Goal: Register for event/course

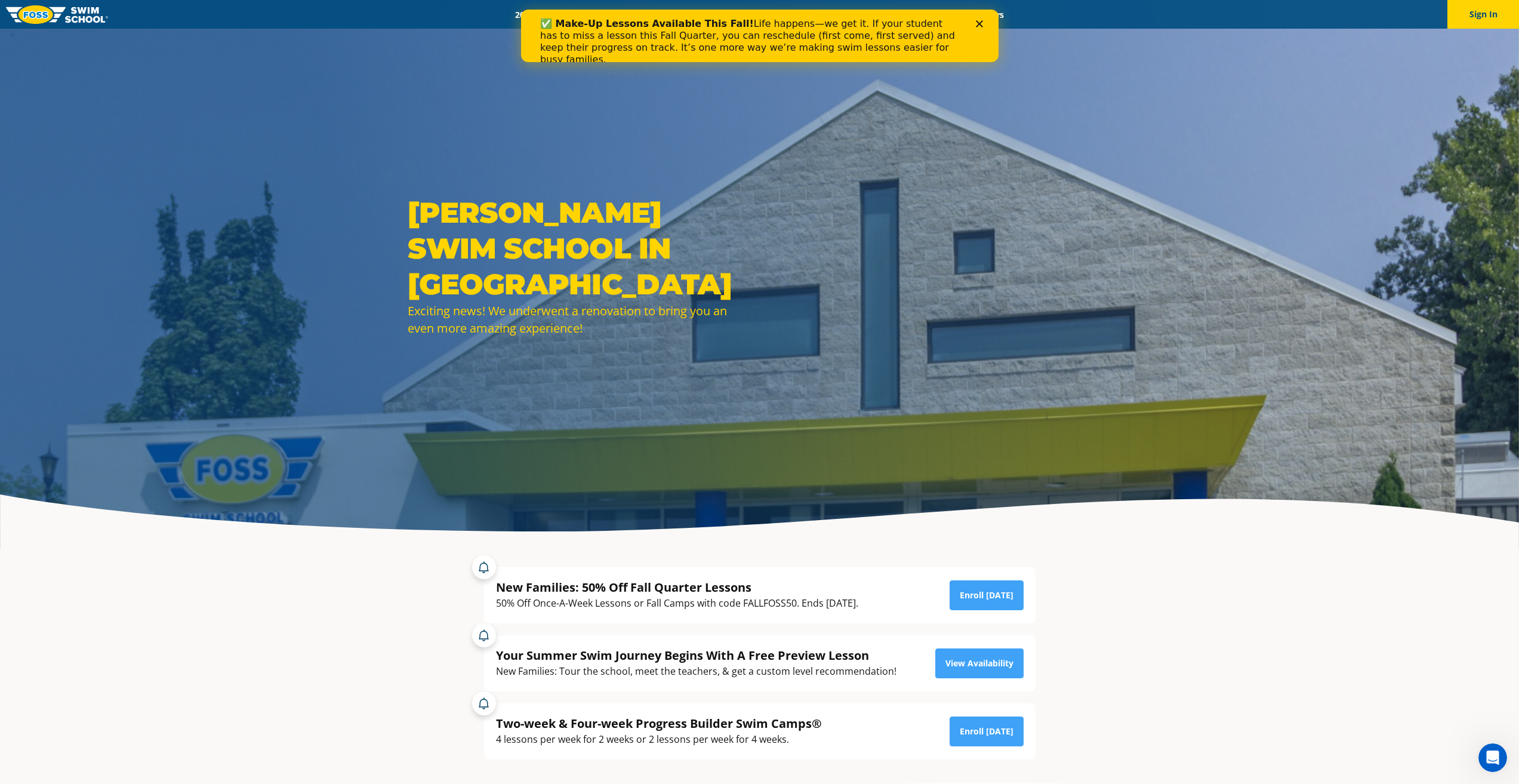
click at [981, 27] on div "✅ Make-Up Lessons Available This Fall! Life happens—we get it. If your student …" at bounding box center [759, 41] width 477 height 55
click at [976, 23] on icon "Close" at bounding box center [979, 23] width 7 height 7
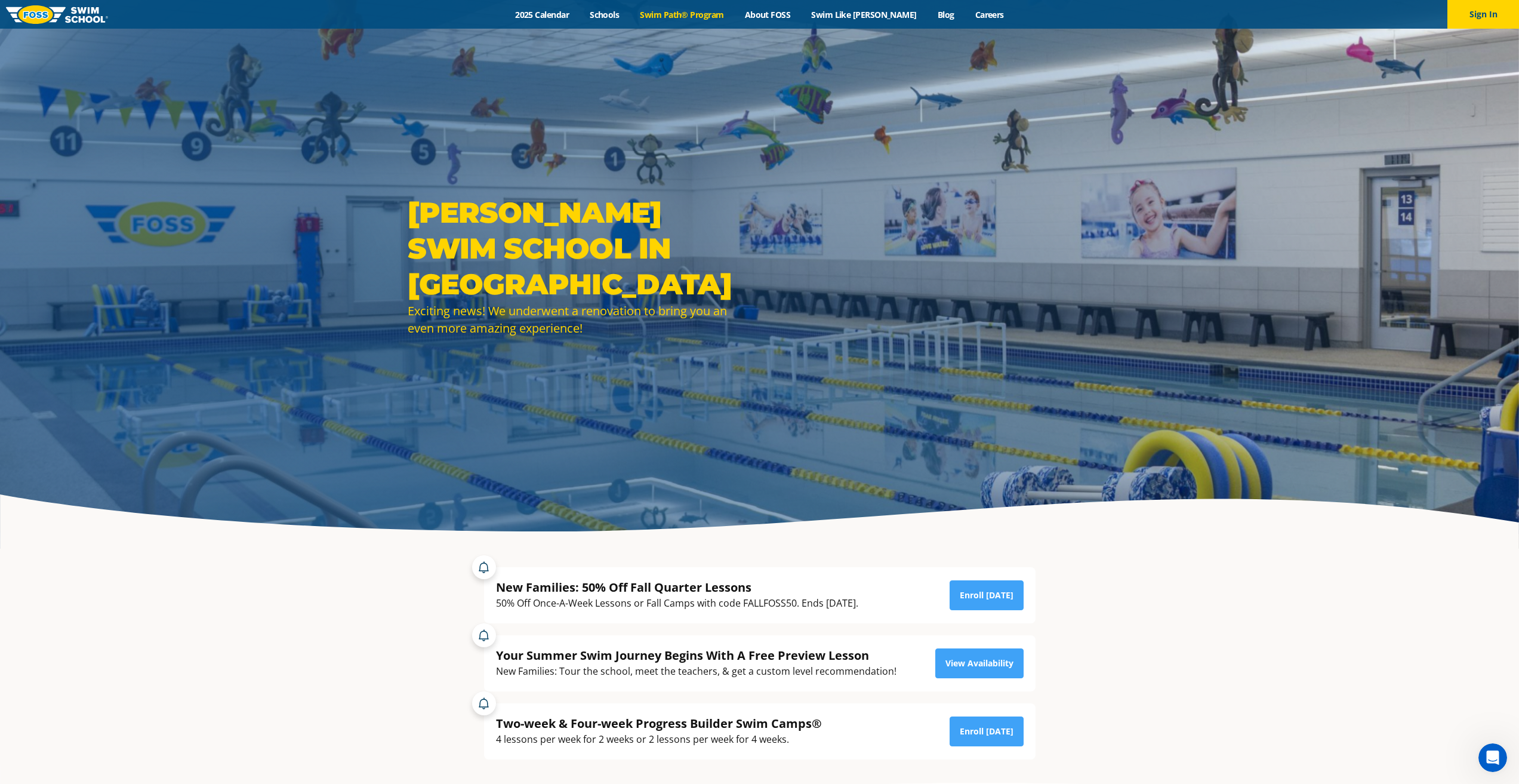
click at [703, 18] on link "Swim Path® Program" at bounding box center [681, 14] width 104 height 11
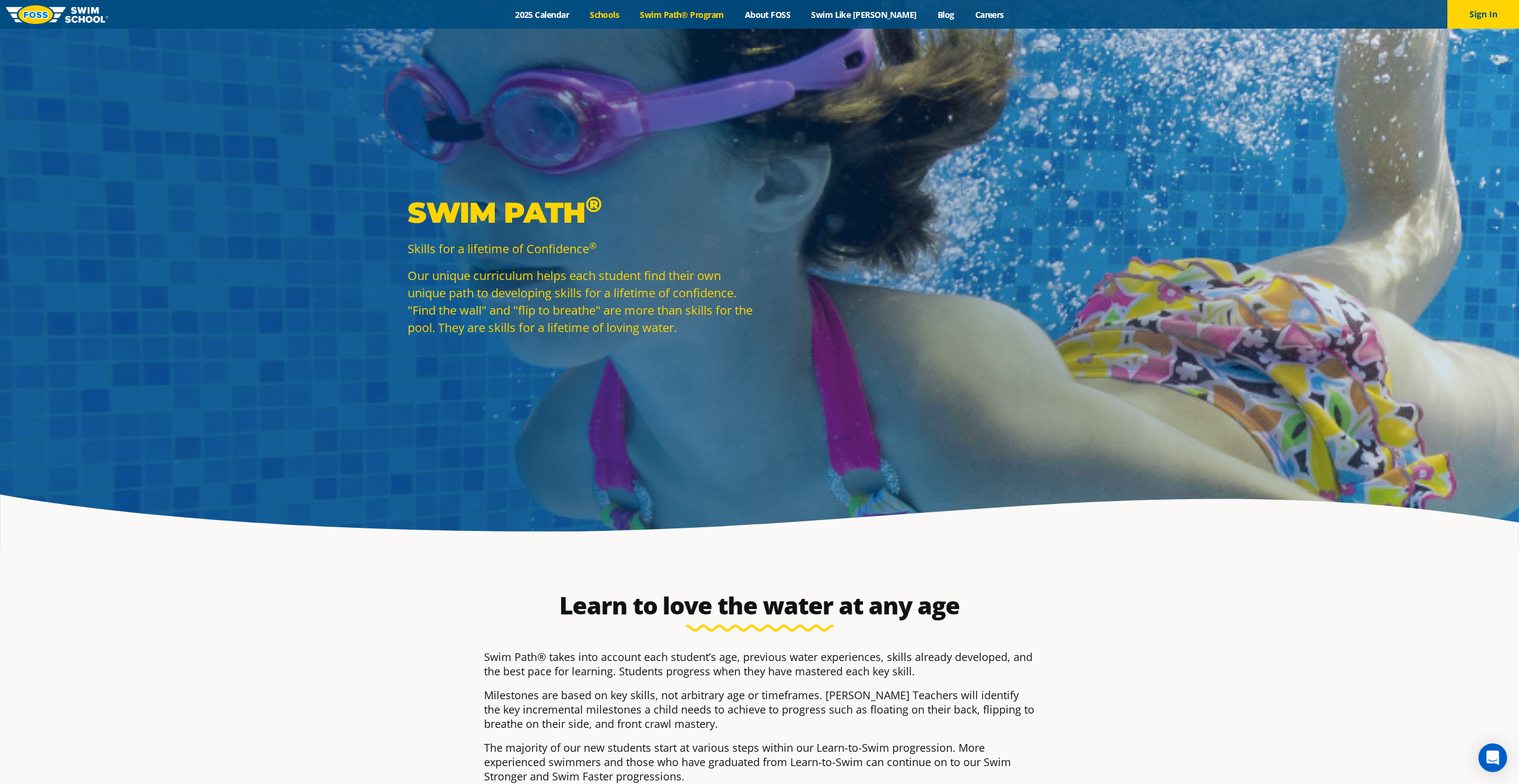
click at [623, 18] on link "Schools" at bounding box center [604, 14] width 50 height 11
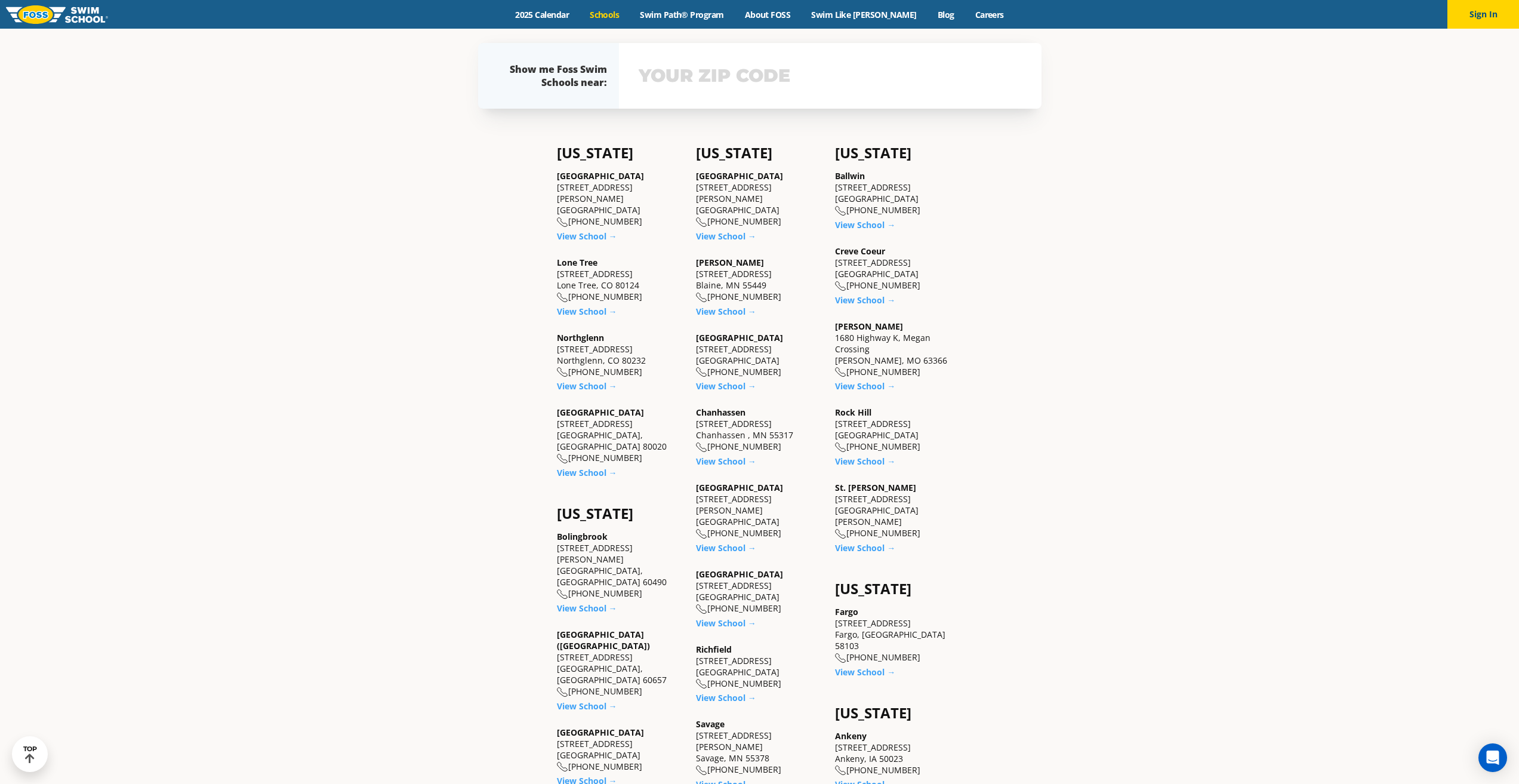
scroll to position [537, 0]
click at [717, 461] on link "View School →" at bounding box center [726, 460] width 61 height 11
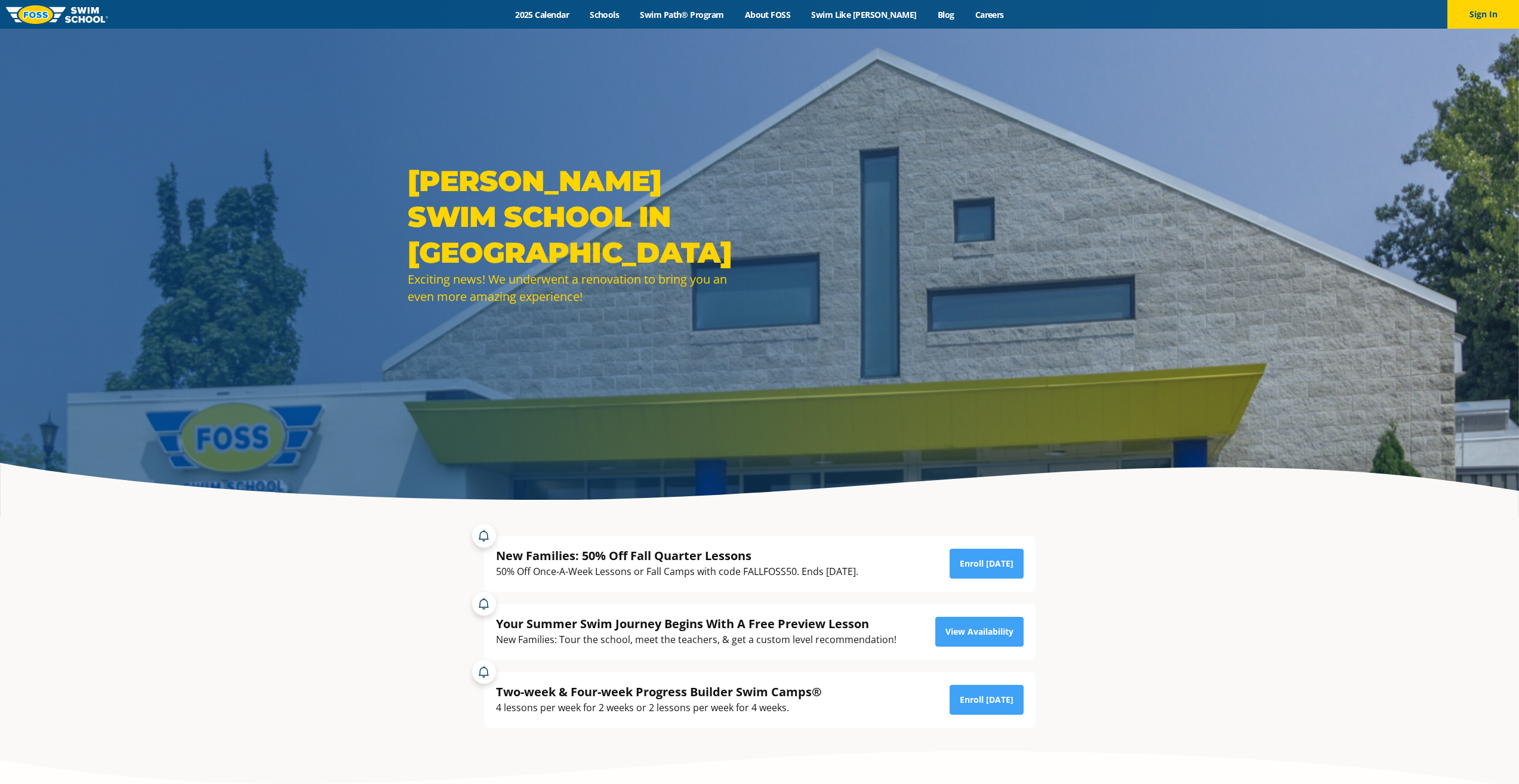
scroll to position [179, 0]
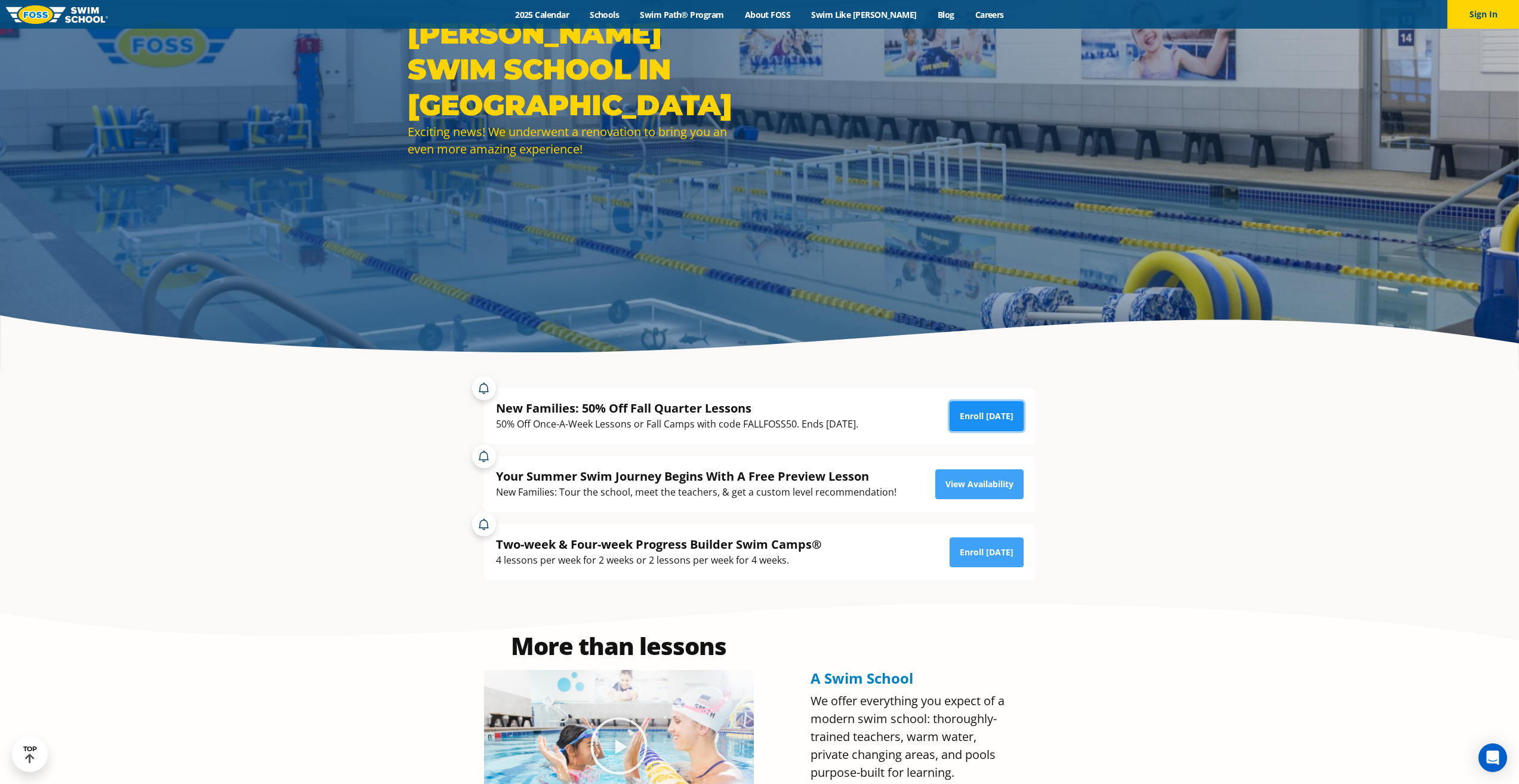
click at [975, 422] on link "Enroll [DATE]" at bounding box center [987, 415] width 74 height 29
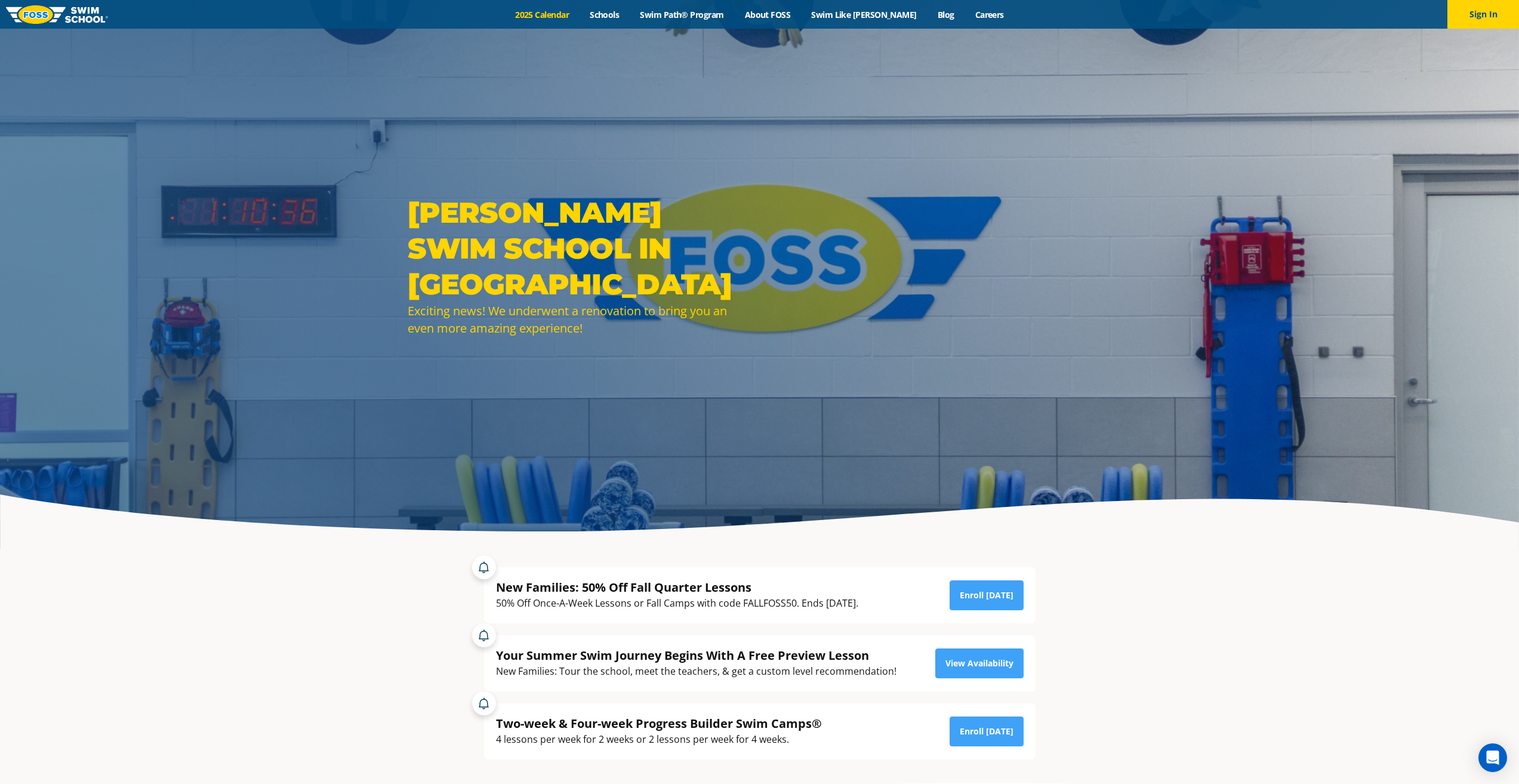
click at [566, 18] on link "2025 Calendar" at bounding box center [543, 14] width 75 height 11
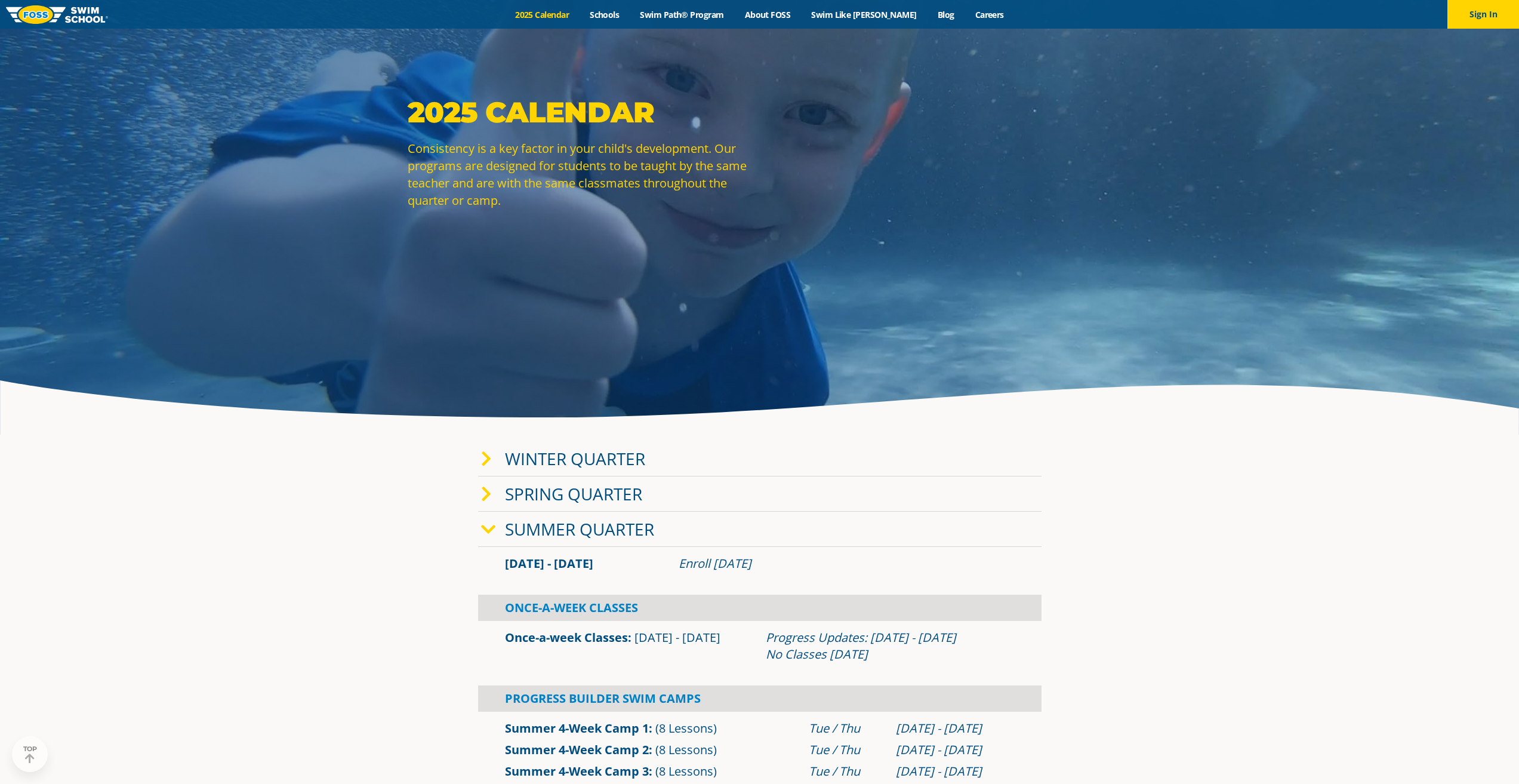
scroll to position [120, 0]
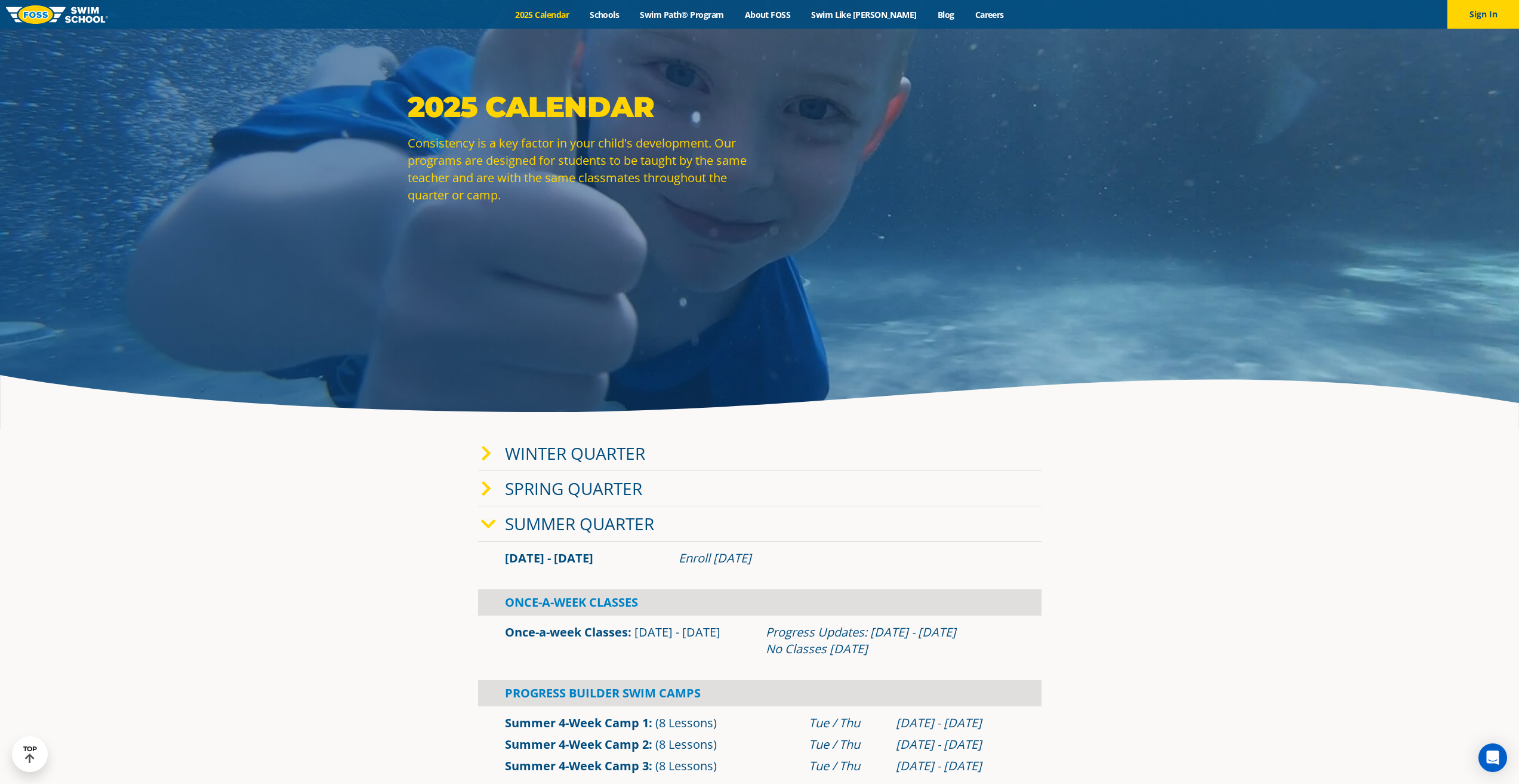
click at [484, 454] on icon at bounding box center [486, 453] width 10 height 17
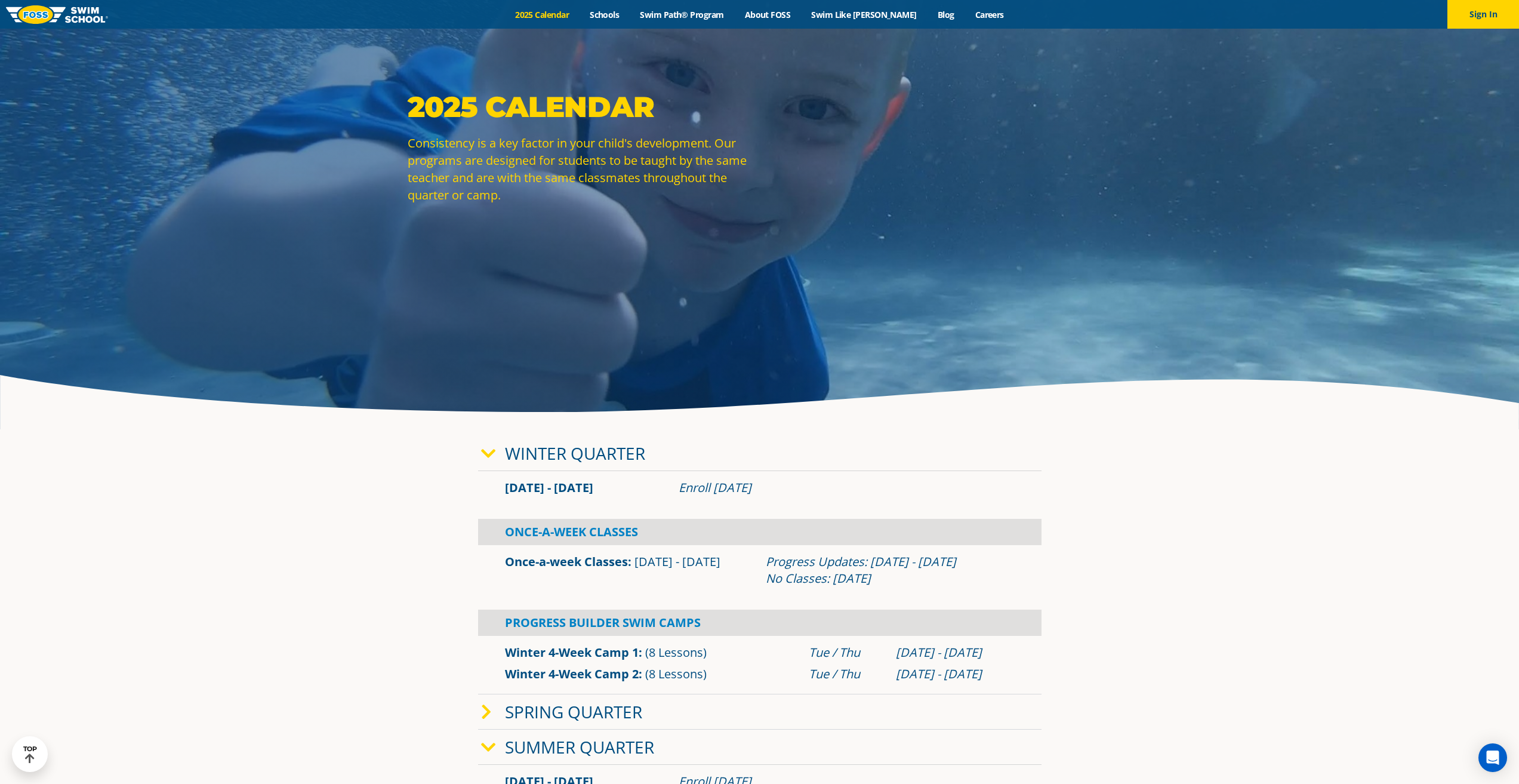
scroll to position [0, 0]
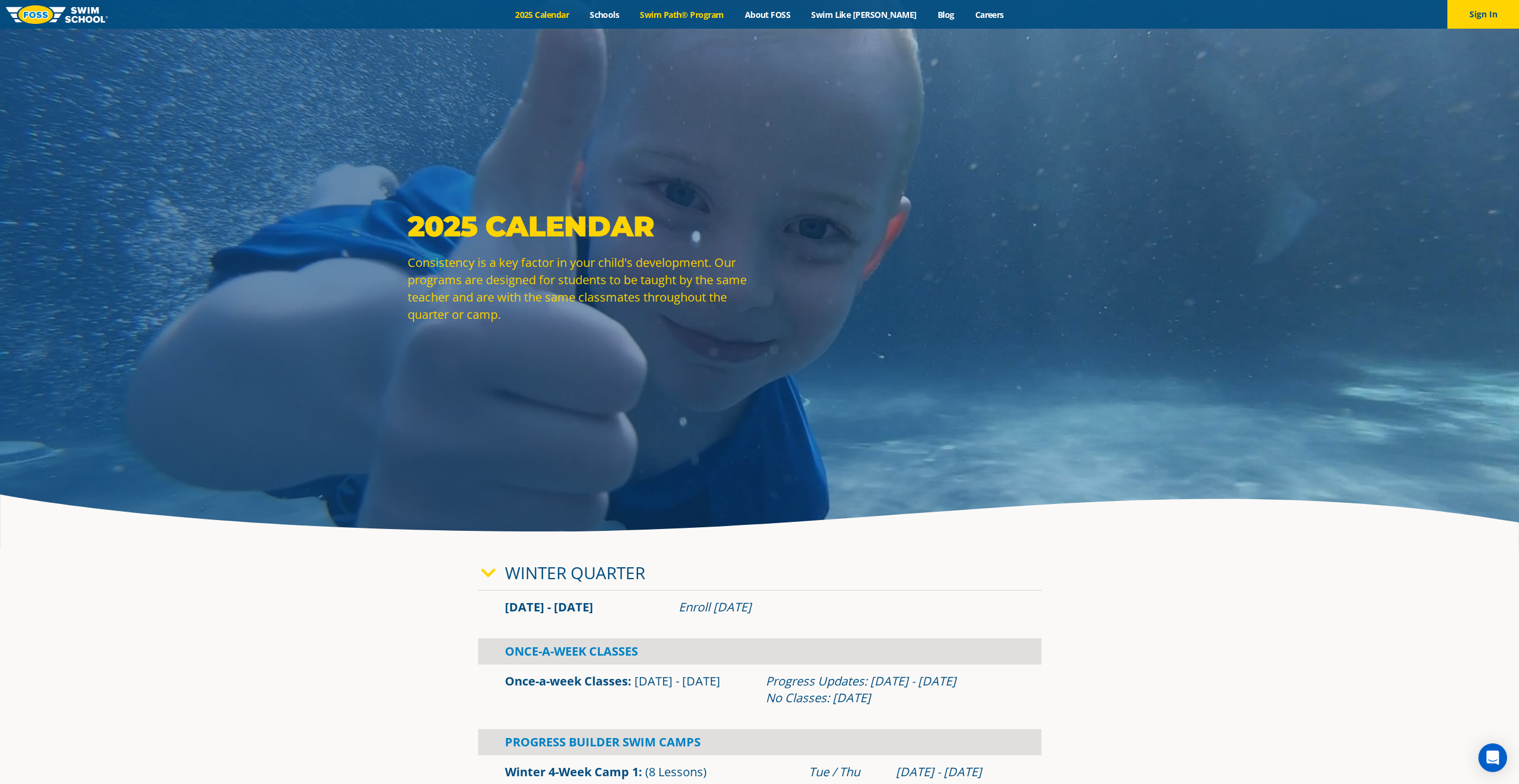
click at [686, 17] on link "Swim Path® Program" at bounding box center [681, 14] width 104 height 11
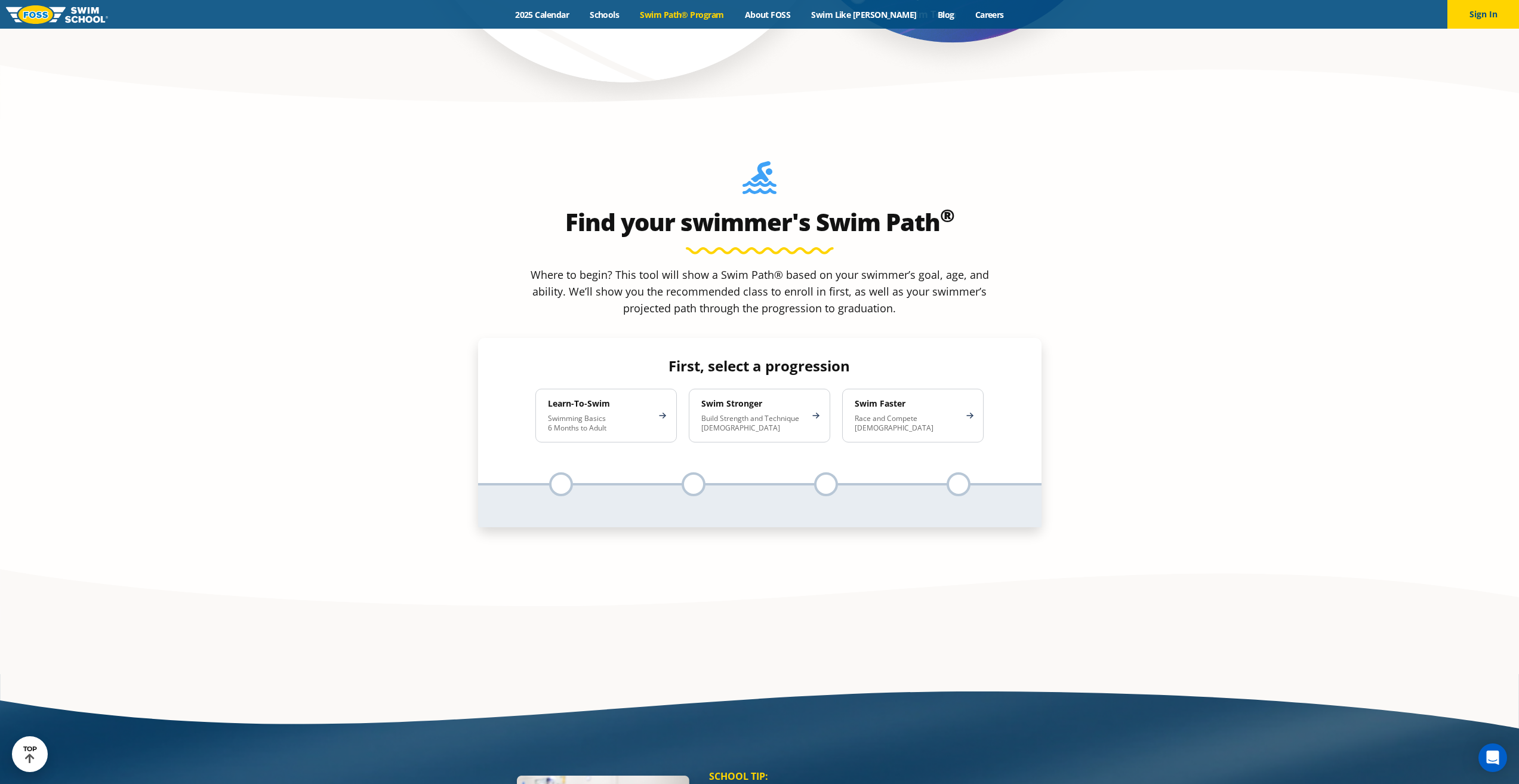
scroll to position [1194, 0]
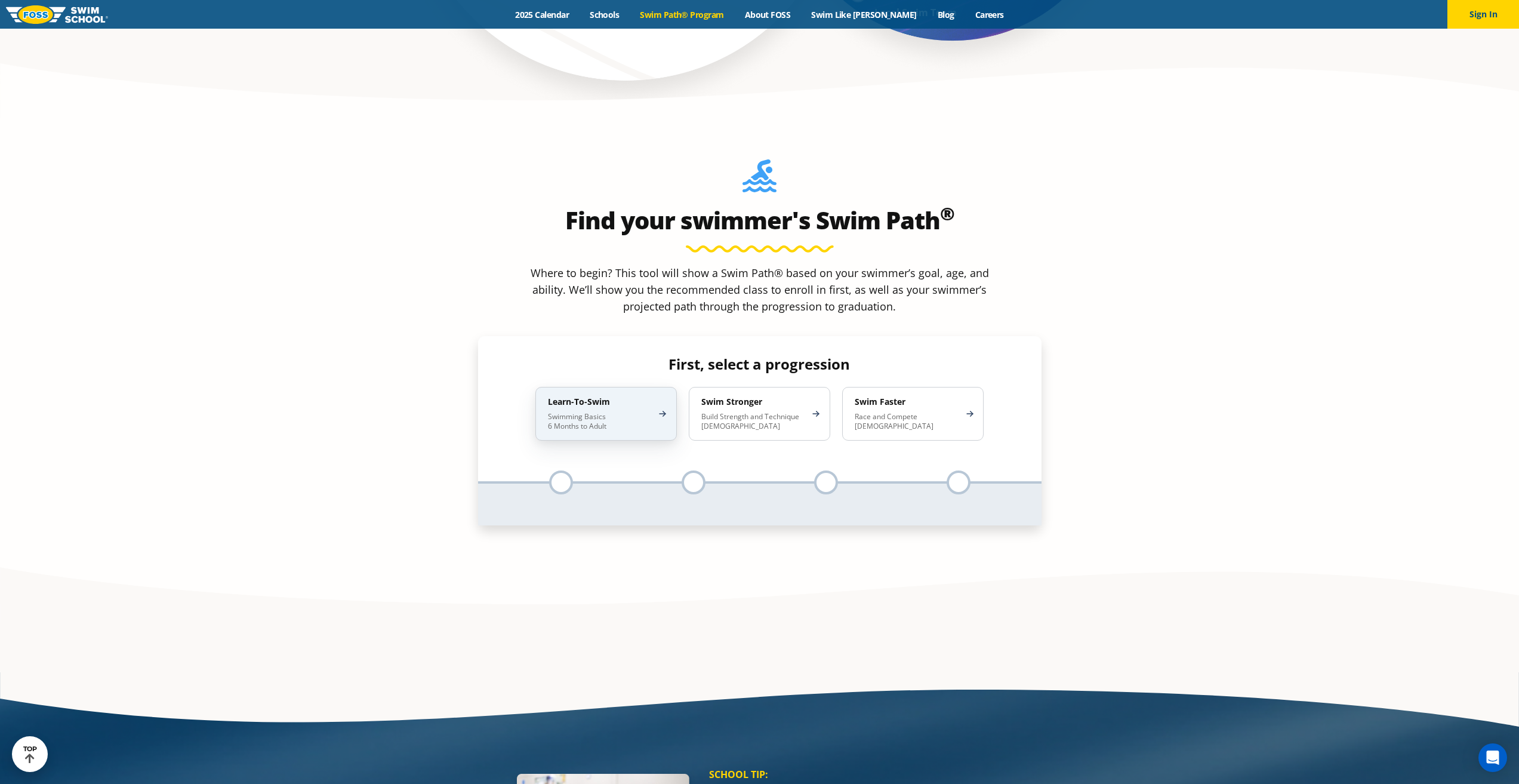
click at [625, 412] on p "Swimming Basics 6 Months to Adult" at bounding box center [600, 421] width 104 height 19
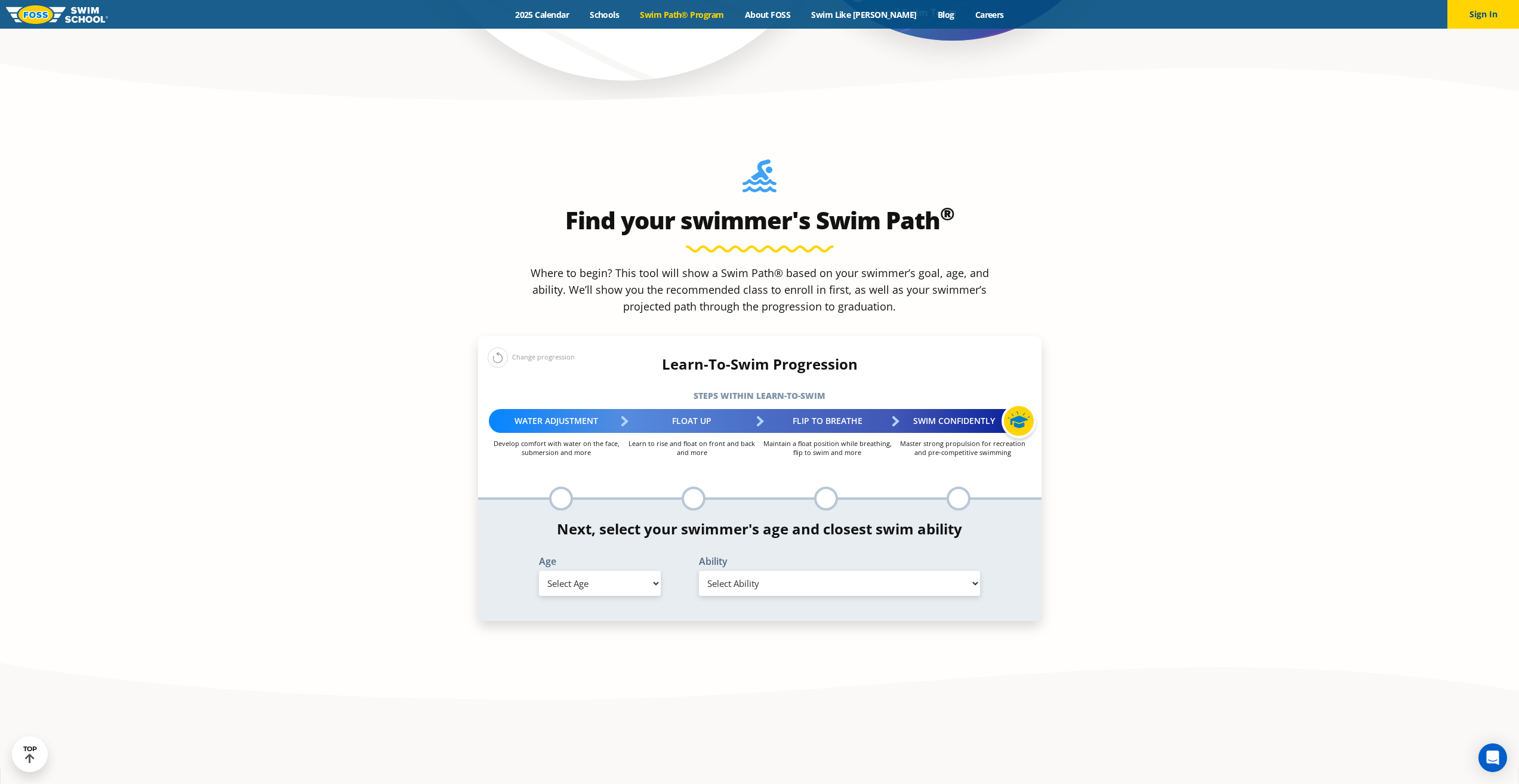
click at [653, 570] on select "Select Age [DEMOGRAPHIC_DATA] months - 1 year 1 year 2 years 3 years 4 years 5 …" at bounding box center [599, 582] width 122 height 25
select select "3-years"
click at [539, 570] on select "Select Age [DEMOGRAPHIC_DATA] months - 1 year 1 year 2 years 3 years 4 years 5 …" at bounding box center [599, 582] width 122 height 25
click at [833, 570] on select "Select Ability First in-water experience When in the water, reliant on a life j…" at bounding box center [840, 582] width 282 height 25
select select "3-years-when-in-the-water-reliant-on-a-life-jacket-or-floatation-device"
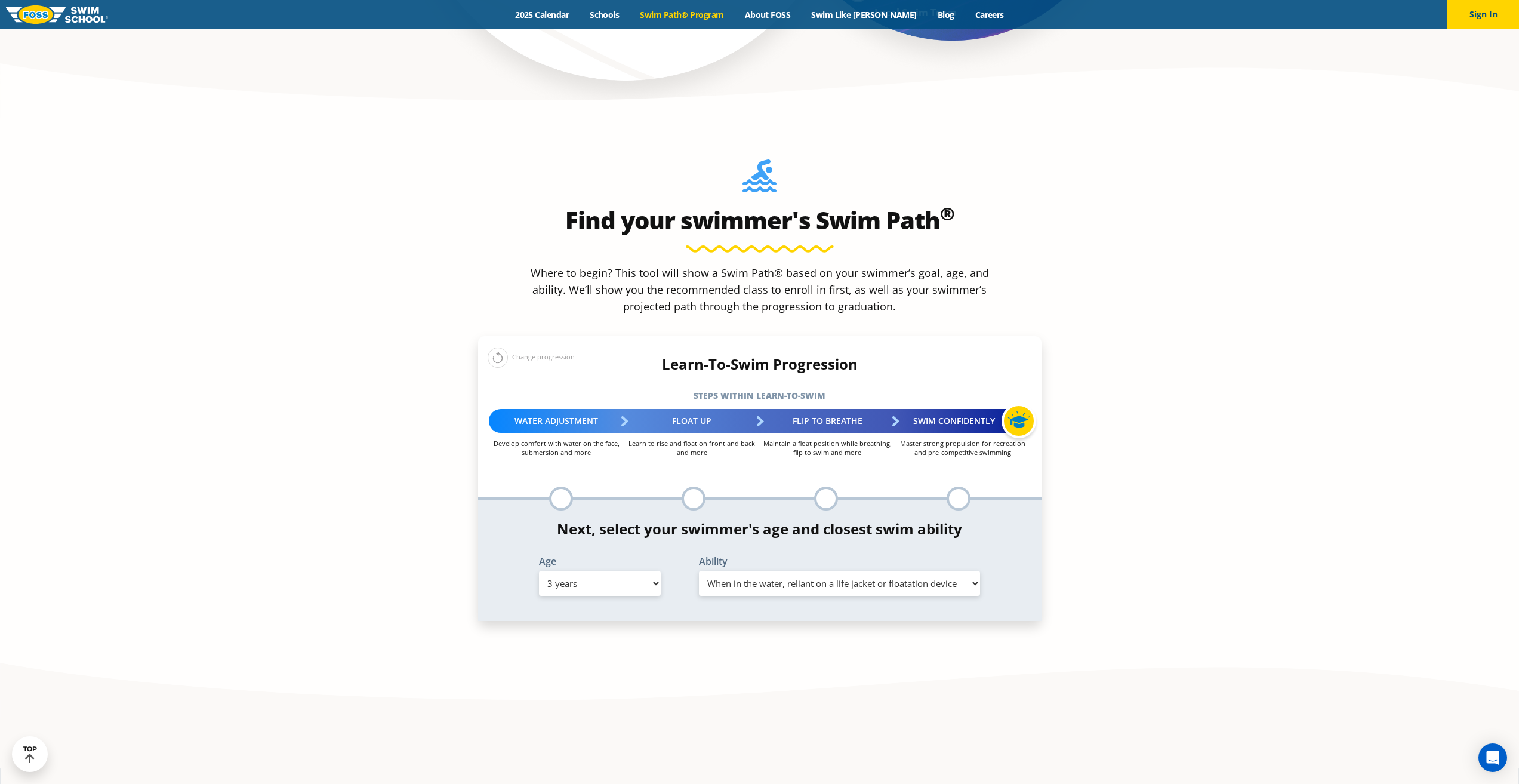
click at [699, 570] on select "Select Ability First in-water experience When in the water, reliant on a life j…" at bounding box center [840, 582] width 282 height 25
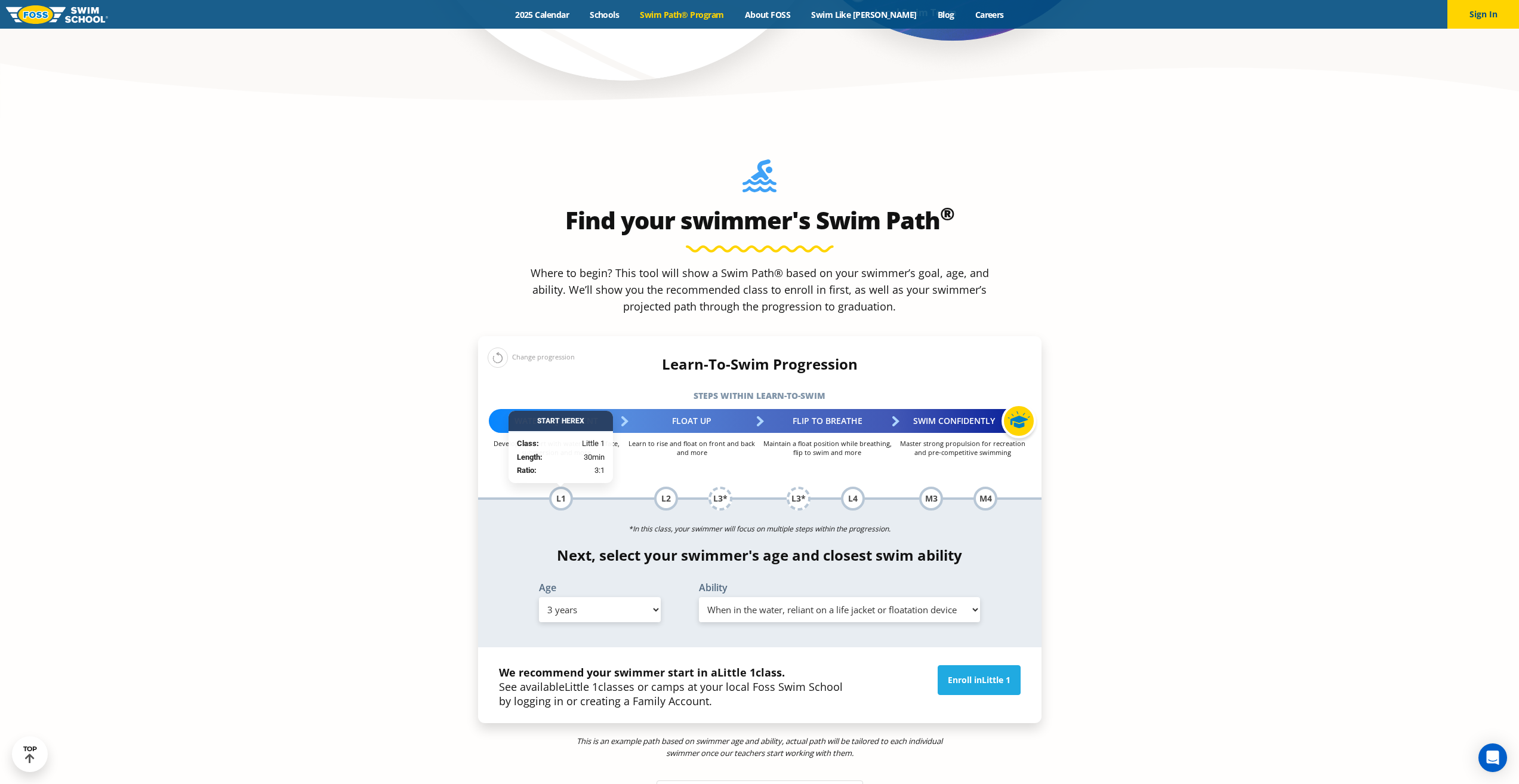
click at [515, 500] on div "*In this class, your swimmer will focus on multiple steps within the progressio…" at bounding box center [760, 573] width 563 height 147
click at [567, 486] on div "L1" at bounding box center [561, 498] width 24 height 24
click at [563, 486] on div "L1" at bounding box center [561, 498] width 24 height 24
click at [974, 664] on link "Enroll in Little 1" at bounding box center [979, 679] width 83 height 29
